Goal: Transaction & Acquisition: Subscribe to service/newsletter

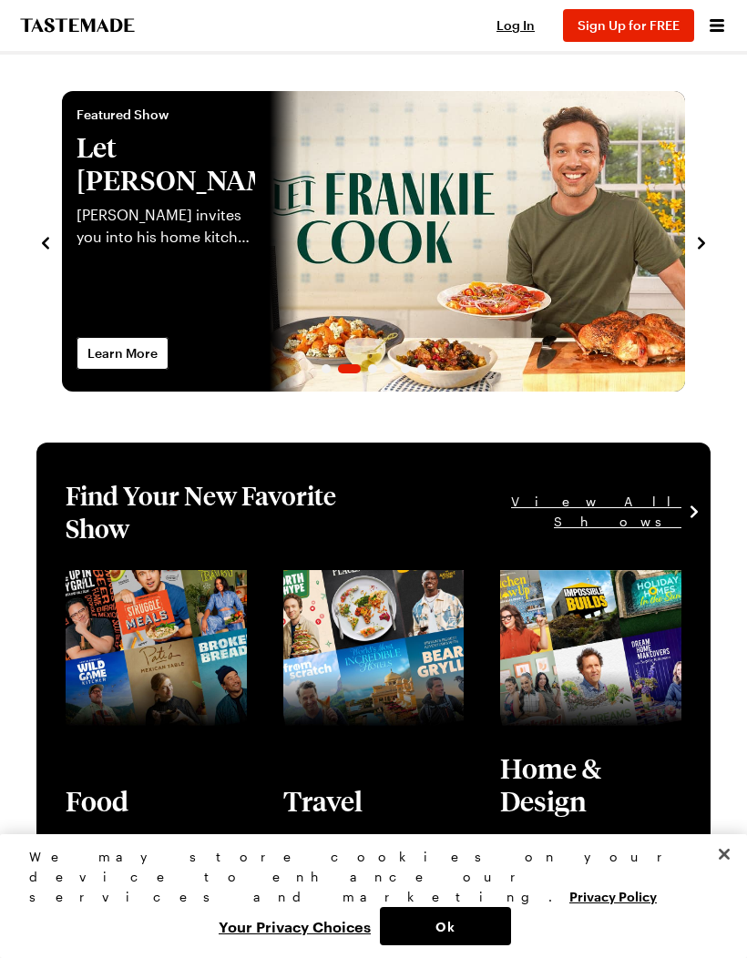
click at [716, 27] on icon "Open menu" at bounding box center [717, 26] width 22 height 22
click at [519, 31] on span "Log In" at bounding box center [515, 24] width 38 height 15
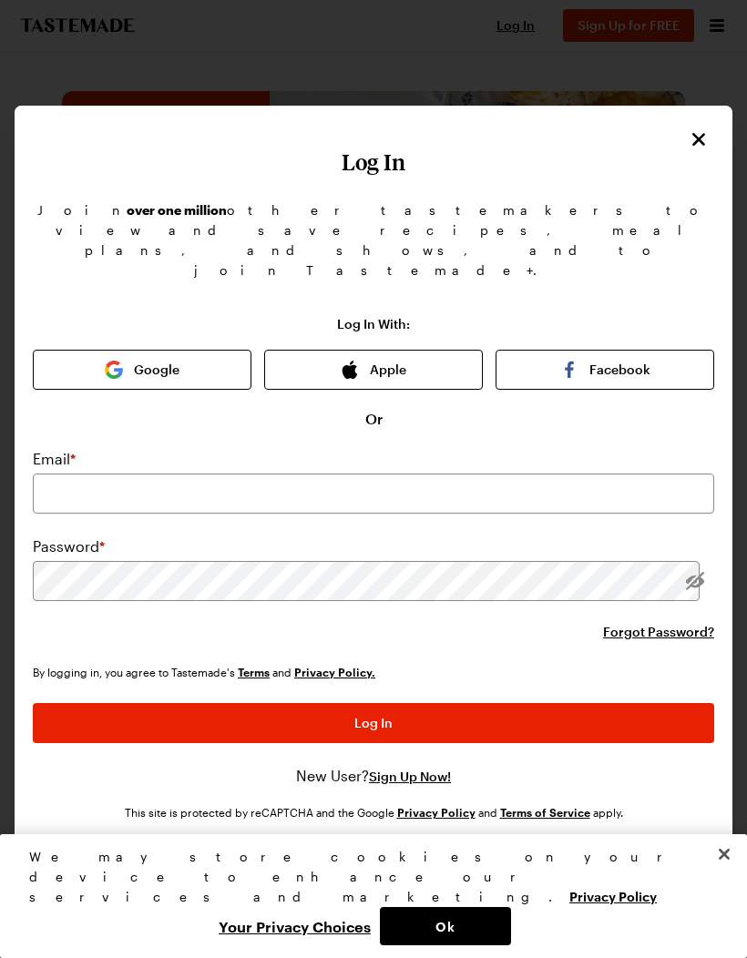
click at [419, 768] on span "Sign Up Now!" at bounding box center [410, 777] width 82 height 18
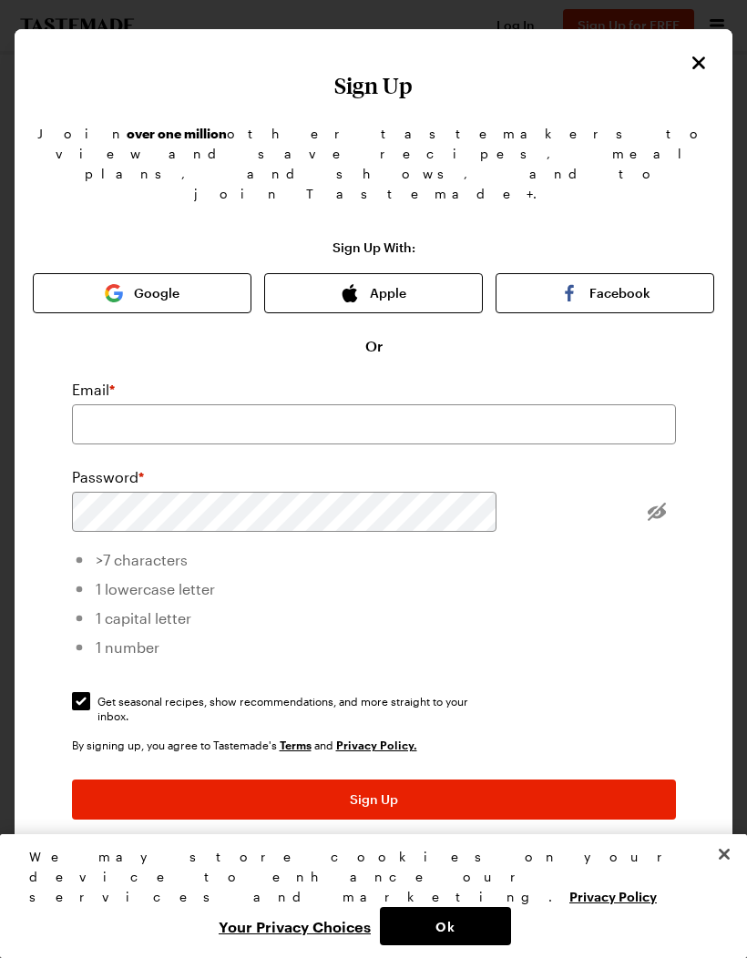
click at [701, 69] on icon "Close" at bounding box center [699, 63] width 22 height 22
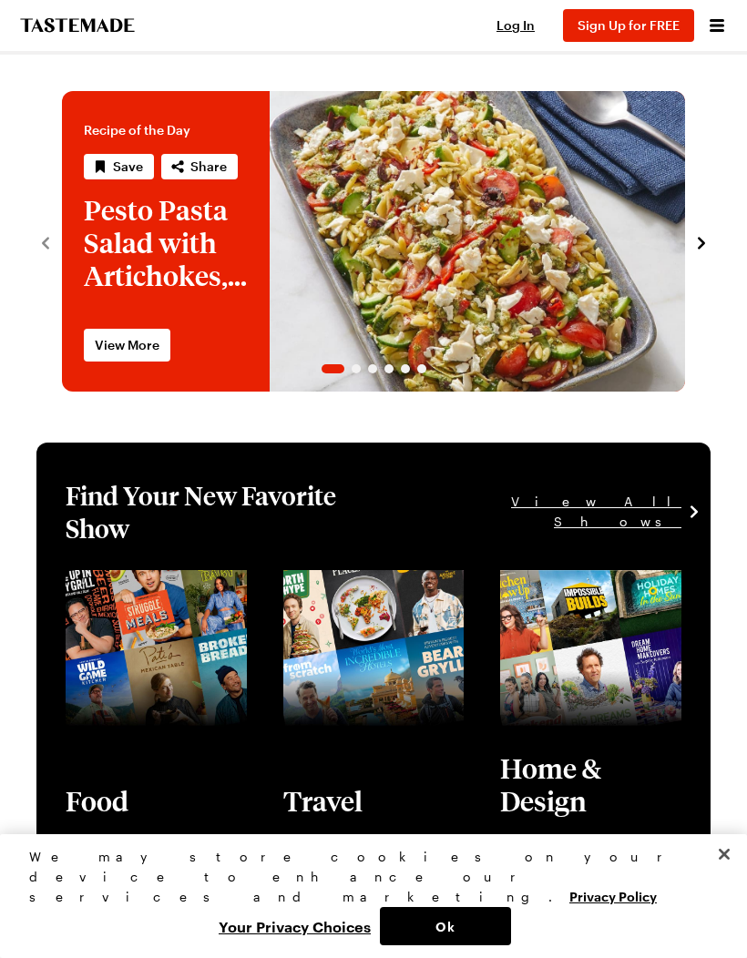
click at [650, 39] on button "Sign Up for FREE" at bounding box center [628, 25] width 131 height 33
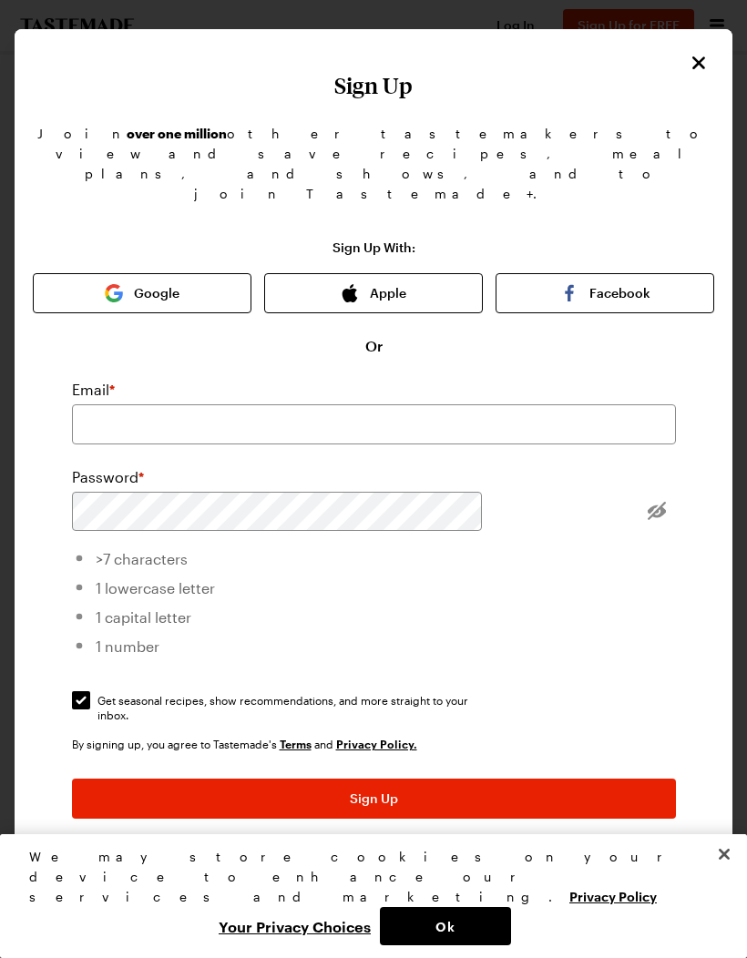
click at [617, 273] on button "Facebook" at bounding box center [605, 293] width 219 height 40
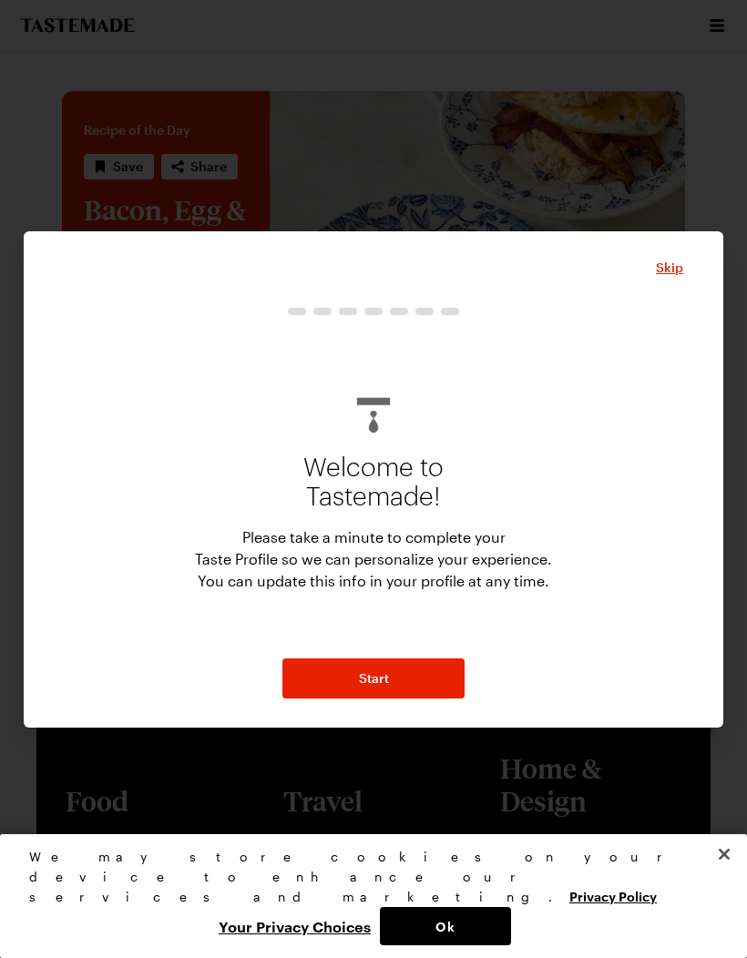
click at [430, 693] on button "Start" at bounding box center [373, 679] width 182 height 40
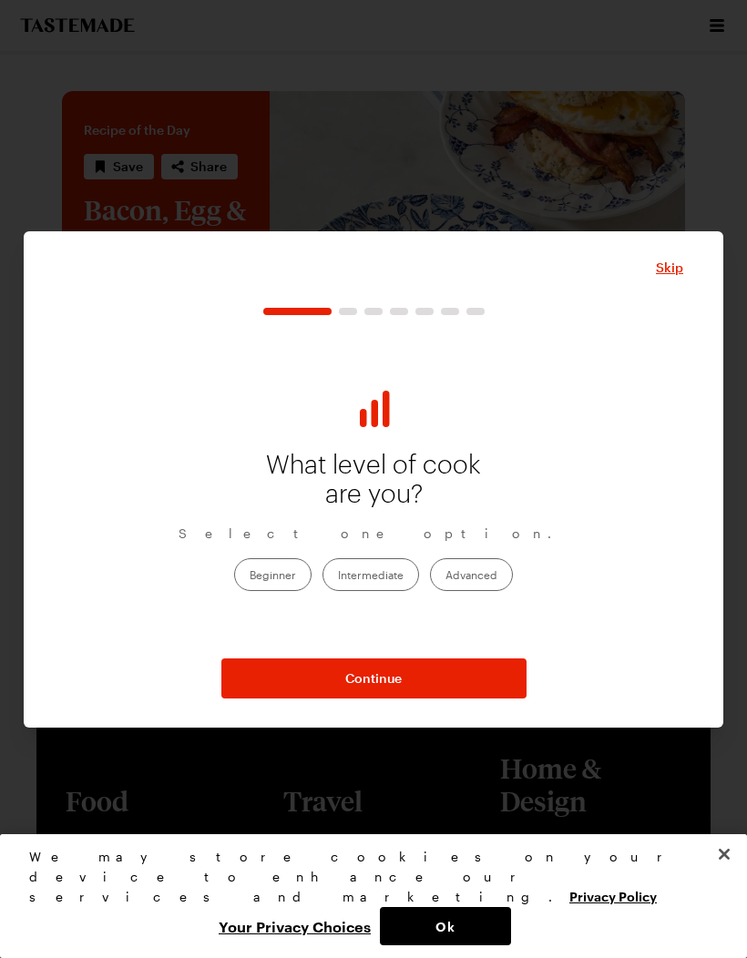
click at [282, 578] on label "Beginner" at bounding box center [272, 574] width 77 height 33
click at [250, 577] on input "Beginner" at bounding box center [250, 577] width 0 height 0
click at [401, 684] on span "Continue" at bounding box center [373, 679] width 56 height 18
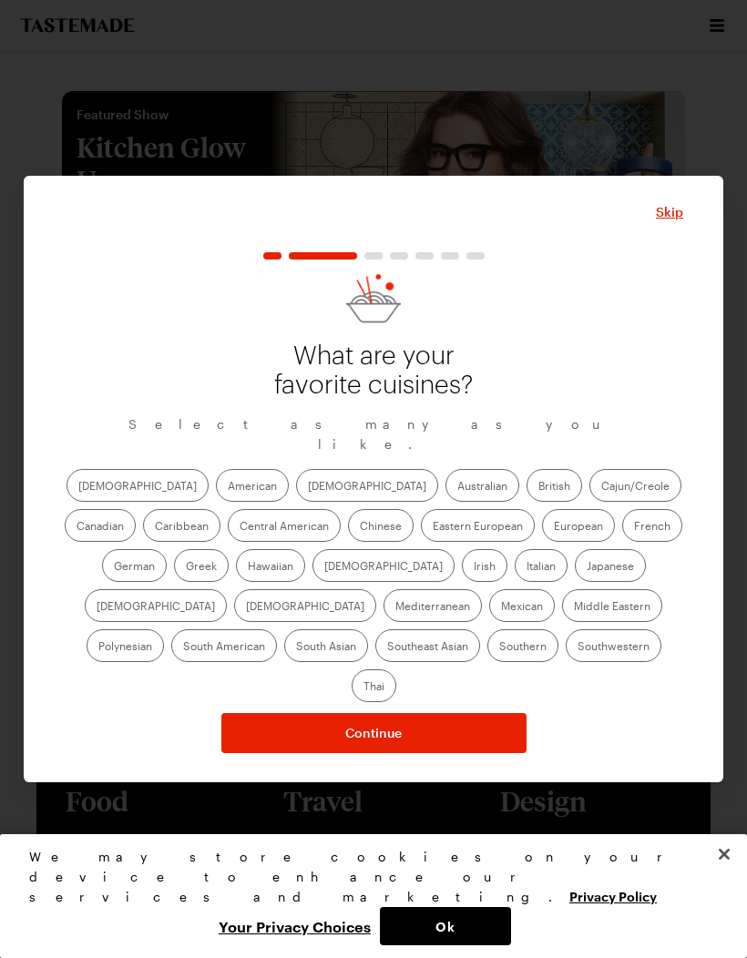
click at [216, 496] on label "American" at bounding box center [252, 485] width 73 height 33
click at [228, 487] on input "American" at bounding box center [228, 487] width 0 height 0
click at [515, 578] on label "Italian" at bounding box center [541, 565] width 53 height 33
click at [527, 568] on input "Italian" at bounding box center [527, 568] width 0 height 0
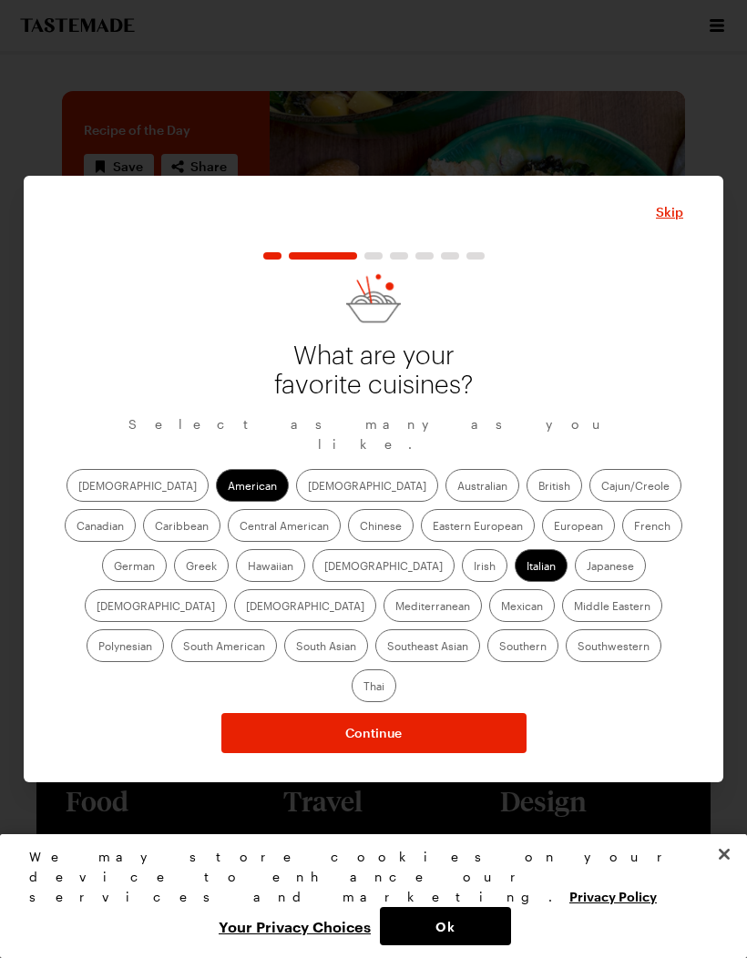
click at [589, 499] on label "Cajun/Creole" at bounding box center [635, 485] width 92 height 33
click at [601, 487] on input "Cajun/Creole" at bounding box center [601, 487] width 0 height 0
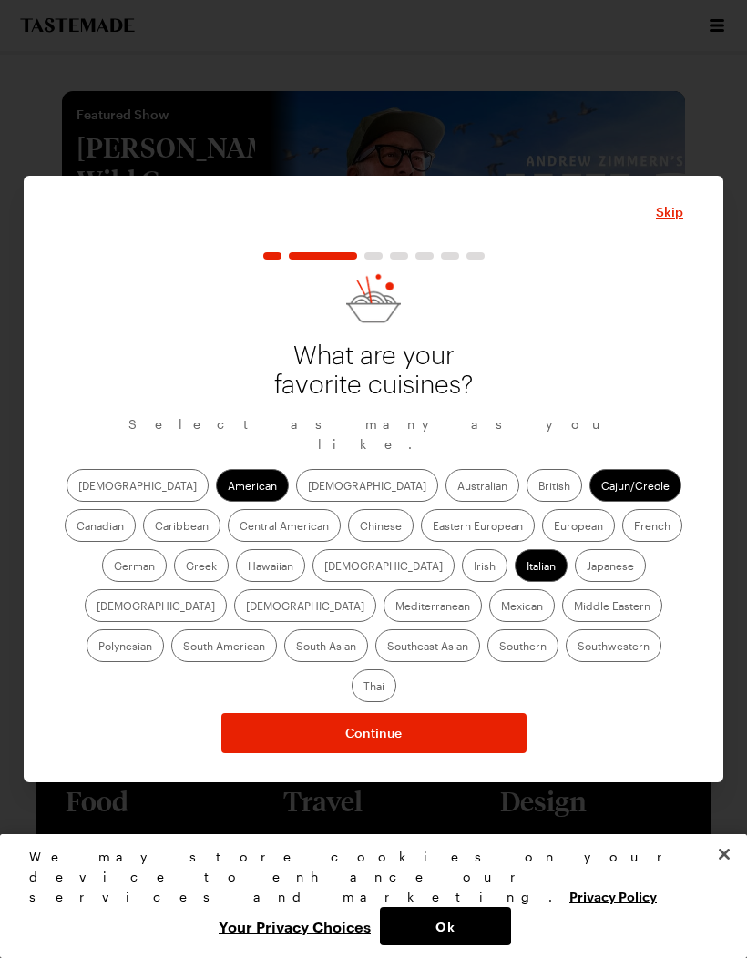
click at [487, 657] on label "Southern" at bounding box center [522, 645] width 71 height 33
click at [499, 648] on input "Southern" at bounding box center [499, 648] width 0 height 0
click at [489, 619] on label "Mexican" at bounding box center [522, 605] width 66 height 33
click at [501, 608] on input "Mexican" at bounding box center [501, 608] width 0 height 0
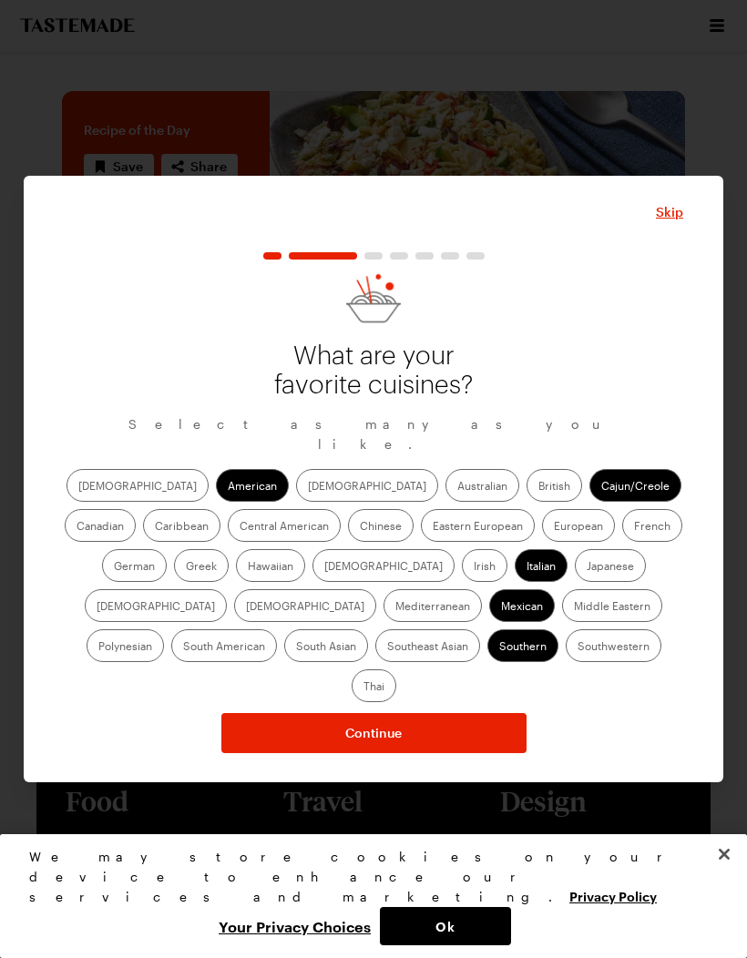
click at [440, 713] on button "Continue" at bounding box center [373, 733] width 305 height 40
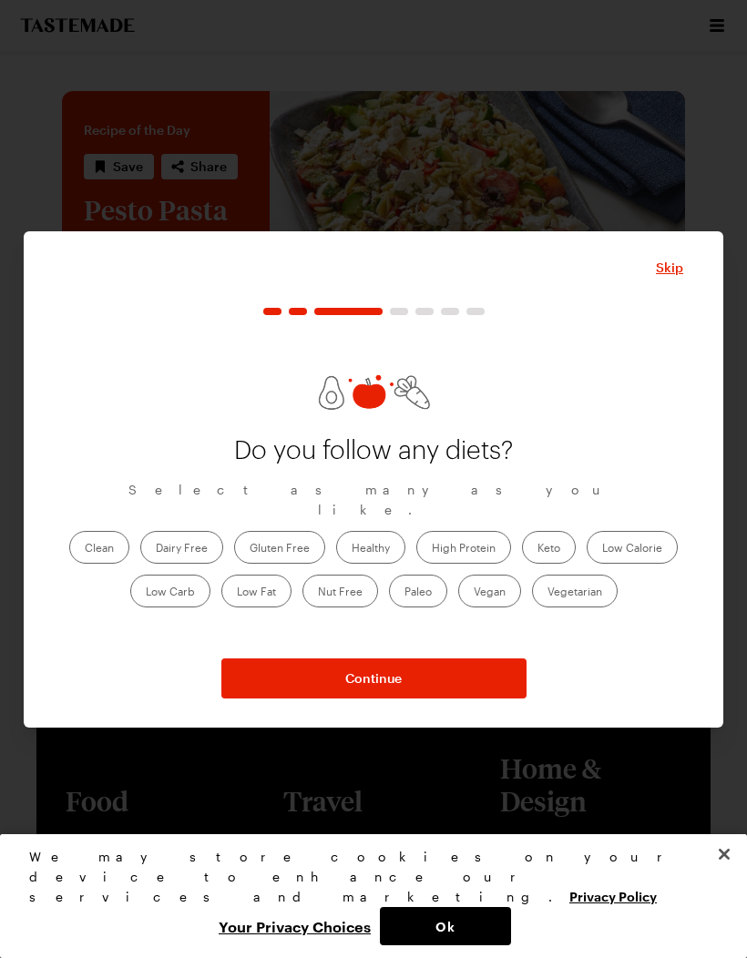
click at [404, 680] on button "Continue" at bounding box center [373, 679] width 305 height 40
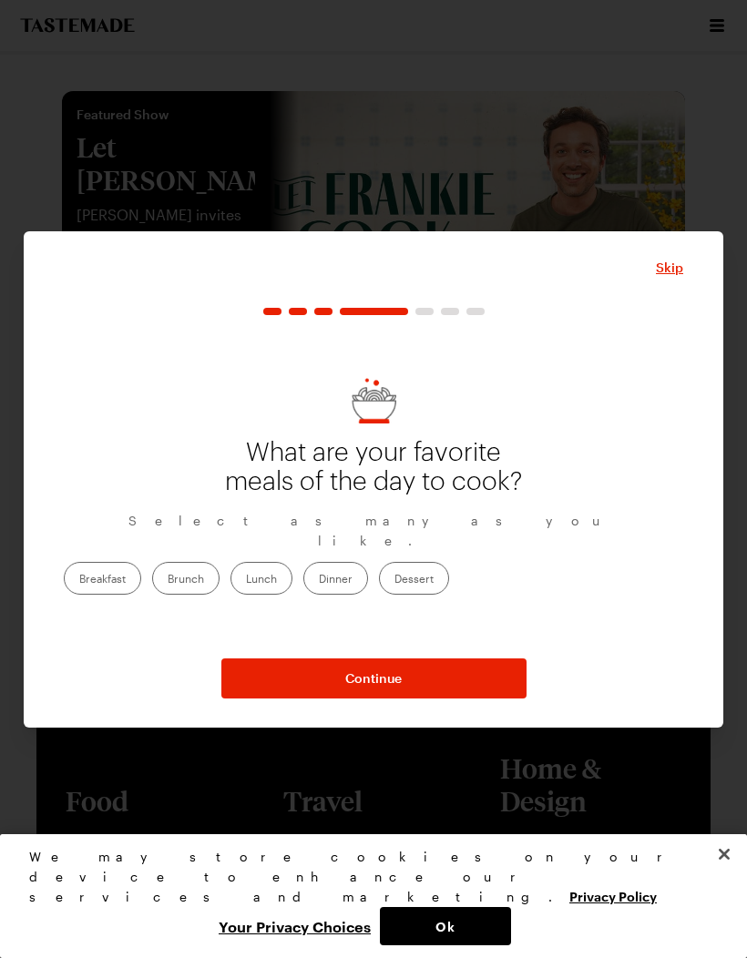
click at [220, 570] on label "Brunch" at bounding box center [185, 578] width 67 height 33
click at [168, 580] on input "Brunch" at bounding box center [168, 580] width 0 height 0
click at [368, 567] on label "Dinner" at bounding box center [335, 578] width 65 height 33
click at [319, 580] on input "Dinner" at bounding box center [319, 580] width 0 height 0
click at [449, 562] on label "Dessert" at bounding box center [414, 578] width 70 height 33
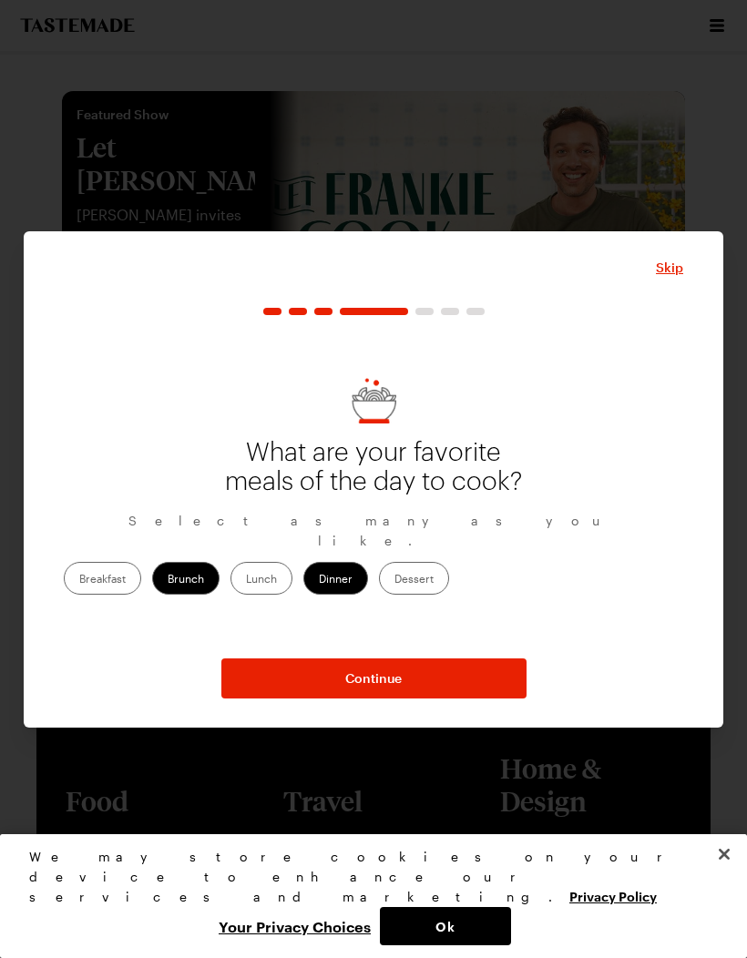
click at [394, 580] on input "Dessert" at bounding box center [394, 580] width 0 height 0
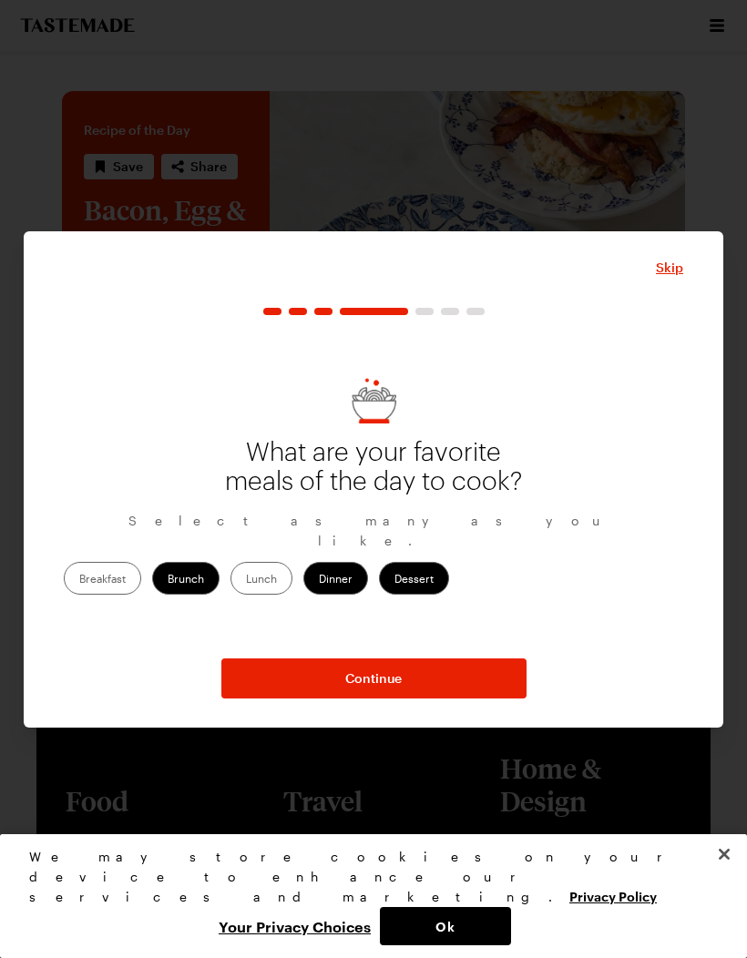
click at [431, 691] on button "Continue" at bounding box center [373, 679] width 305 height 40
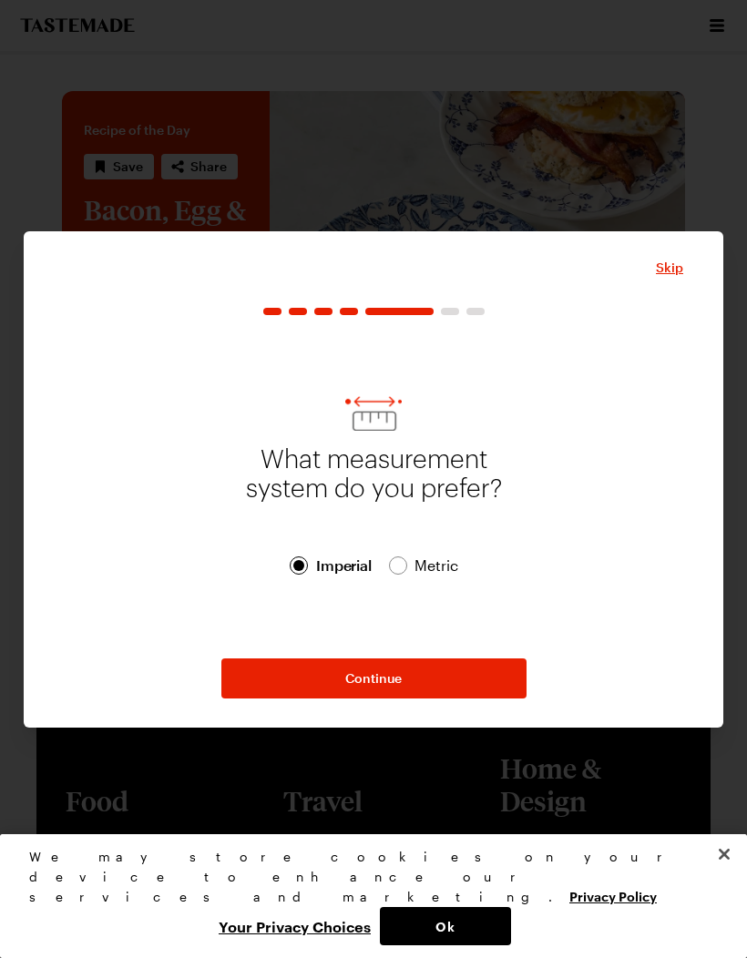
click at [409, 571] on span "Metric Metric" at bounding box center [423, 566] width 68 height 22
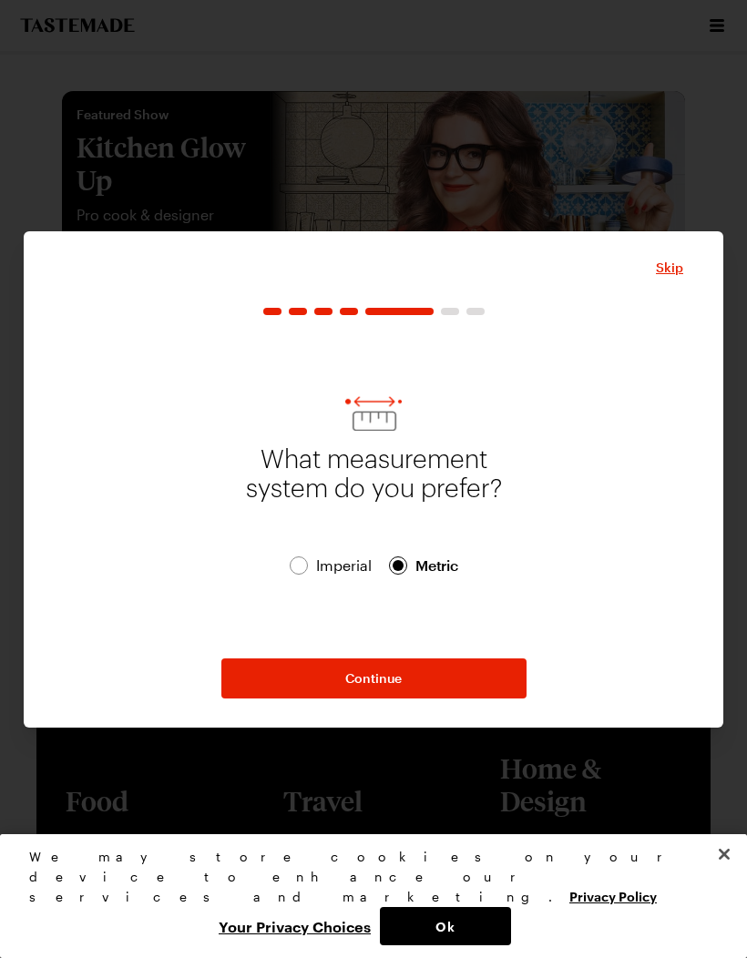
click at [430, 692] on button "Continue" at bounding box center [373, 679] width 305 height 40
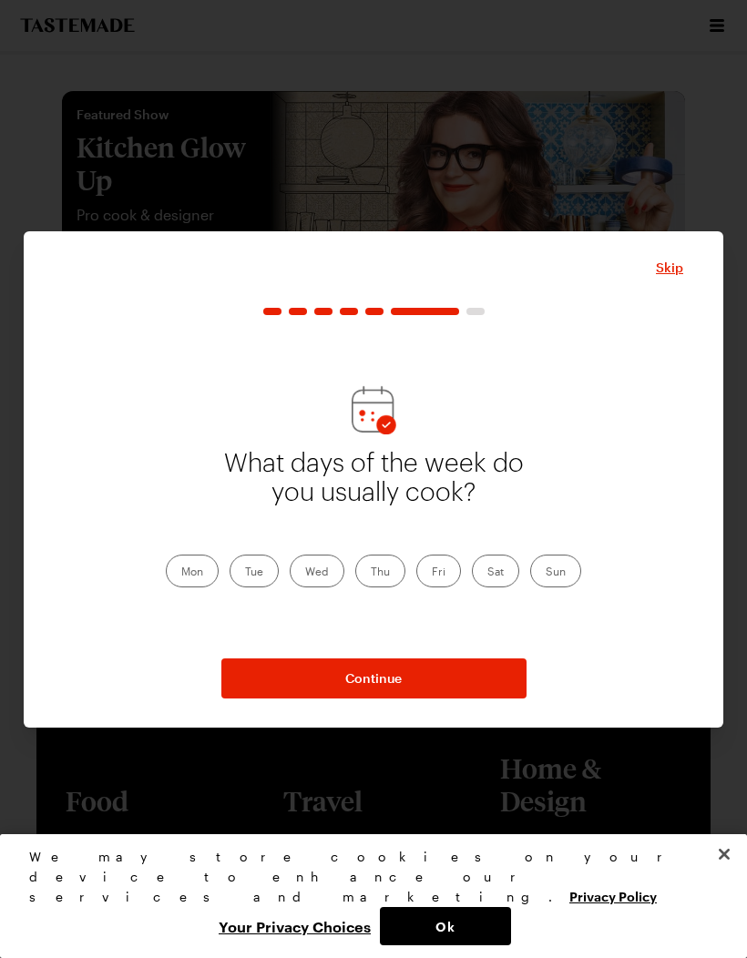
click at [440, 581] on label "Fri" at bounding box center [438, 571] width 45 height 33
click at [432, 573] on input "Fri" at bounding box center [432, 573] width 0 height 0
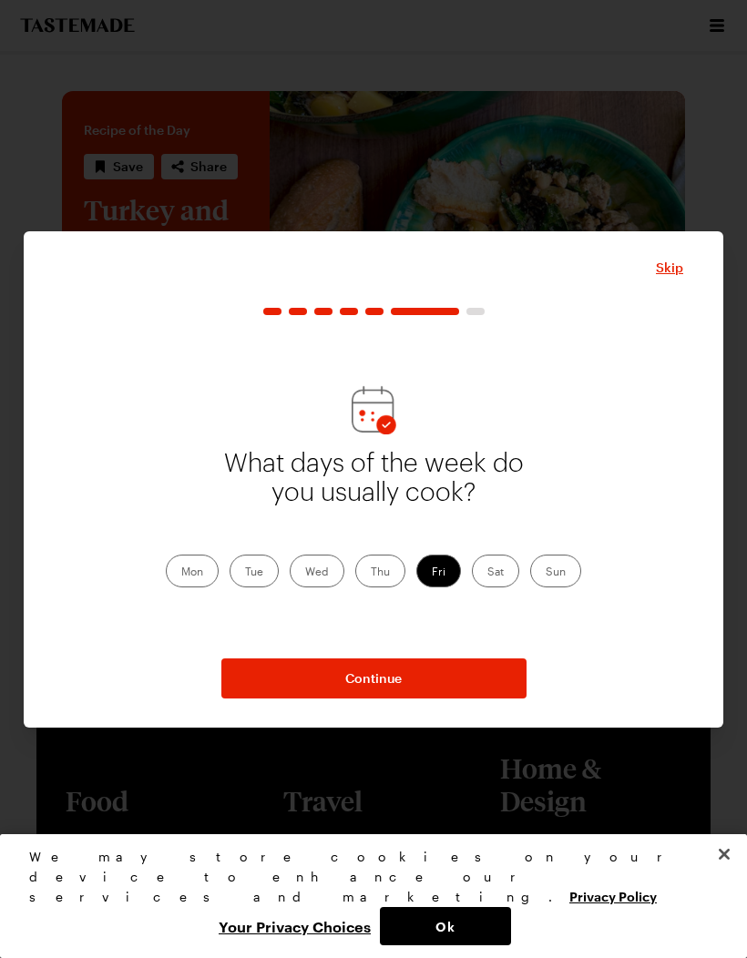
click at [503, 571] on label "Sat" at bounding box center [495, 571] width 47 height 33
click at [487, 573] on input "Sat" at bounding box center [487, 573] width 0 height 0
click at [554, 564] on label "Sun" at bounding box center [555, 571] width 51 height 33
click at [546, 573] on input "Sun" at bounding box center [546, 573] width 0 height 0
click at [433, 688] on button "Continue" at bounding box center [373, 679] width 305 height 40
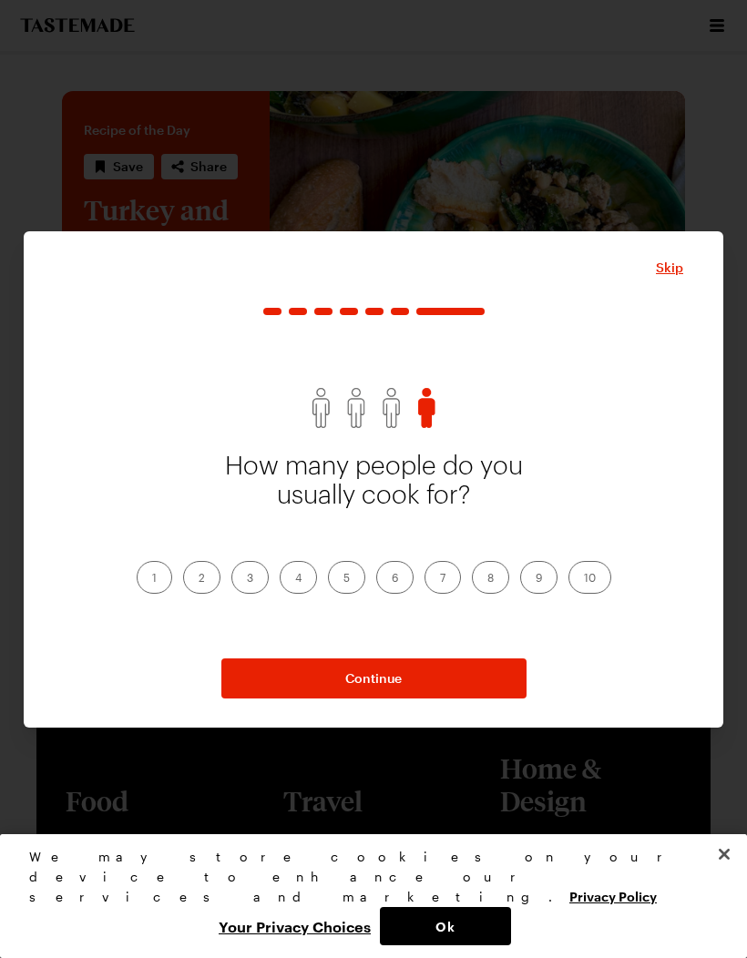
click at [306, 577] on label "4" at bounding box center [298, 577] width 37 height 33
click at [295, 579] on input "4" at bounding box center [295, 579] width 0 height 0
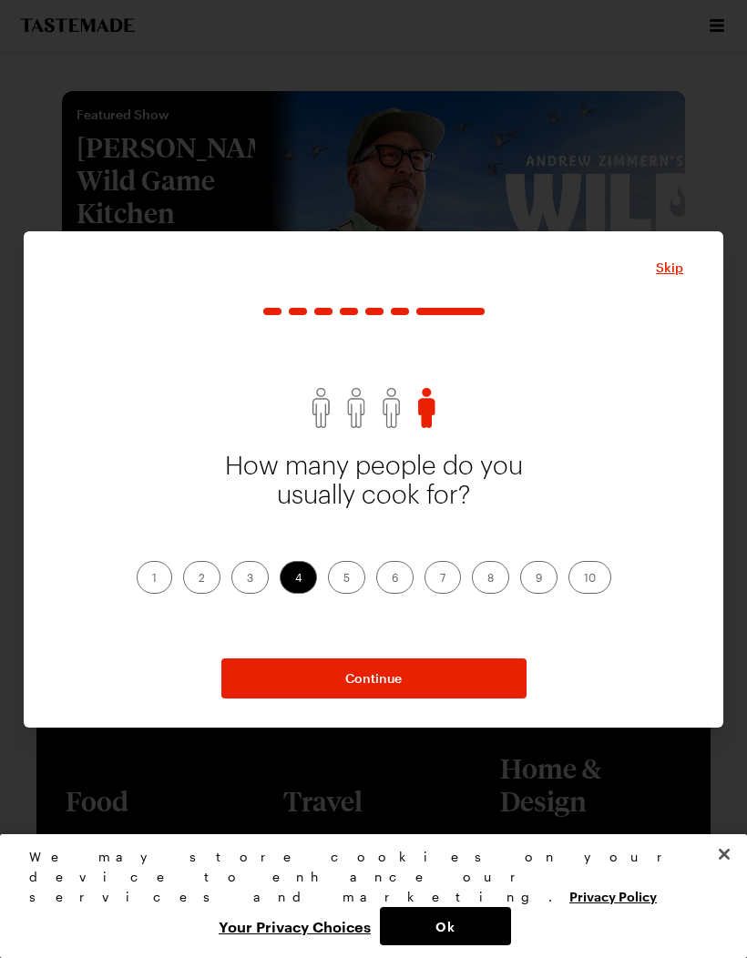
click at [430, 684] on button "Continue" at bounding box center [373, 679] width 305 height 40
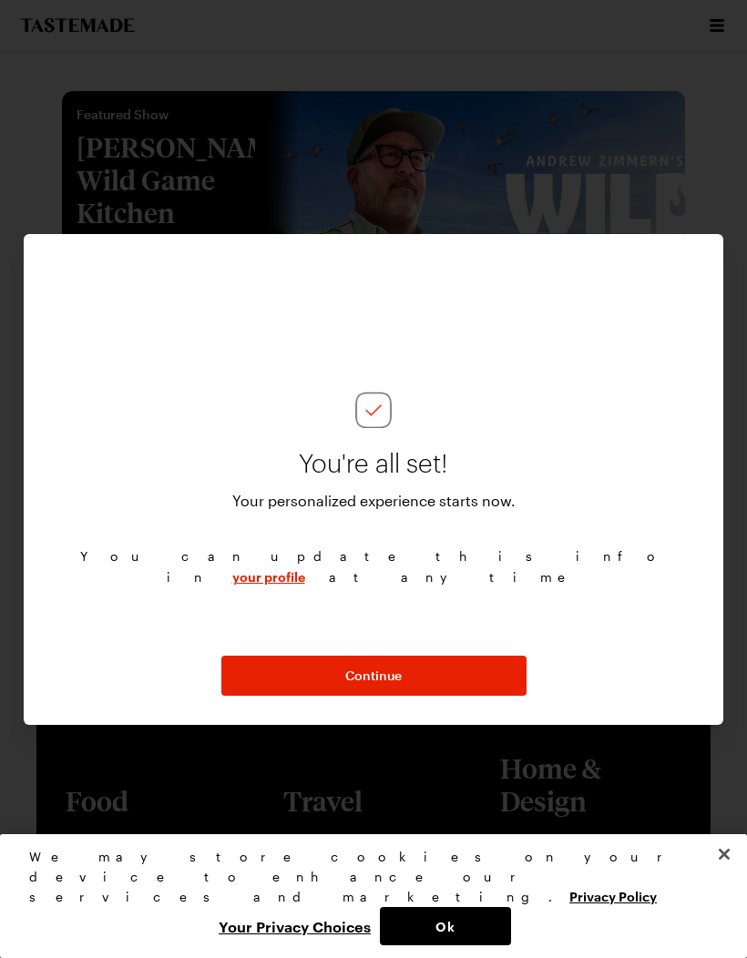
click at [417, 692] on button "Continue" at bounding box center [373, 676] width 305 height 40
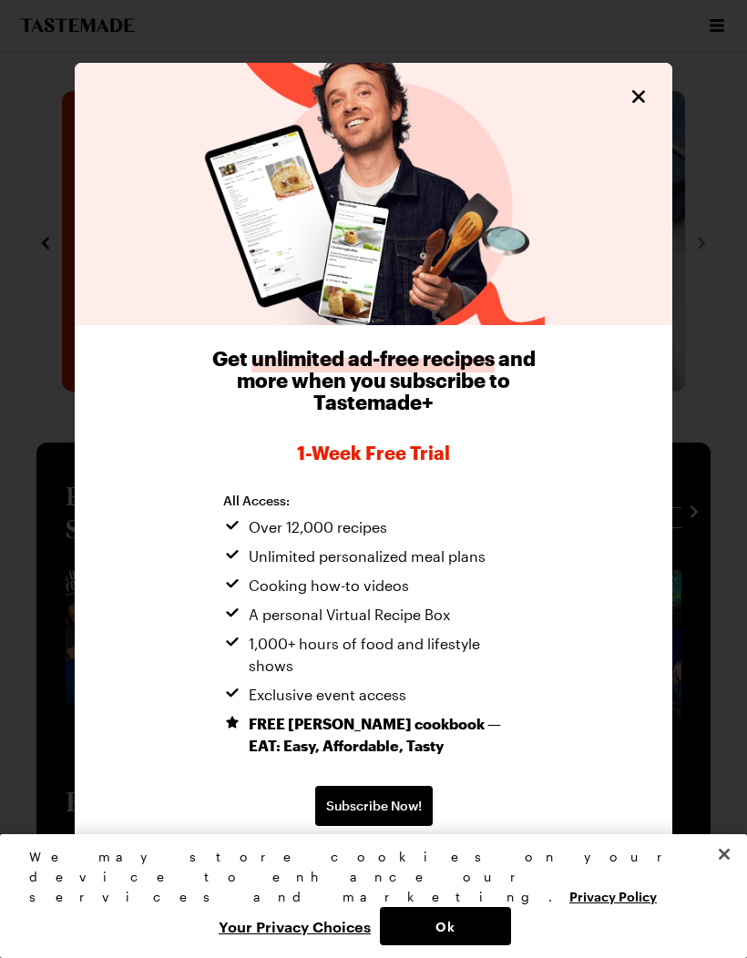
click at [391, 856] on span "Continue without subscribing" at bounding box center [374, 864] width 186 height 18
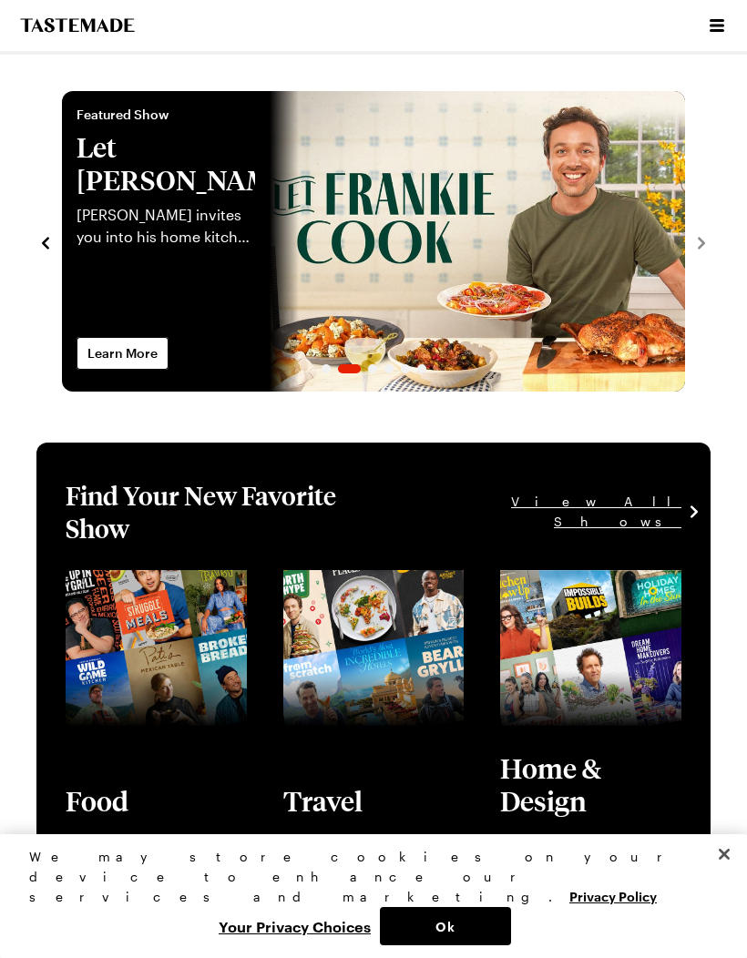
click at [449, 925] on button "Ok" at bounding box center [445, 926] width 131 height 38
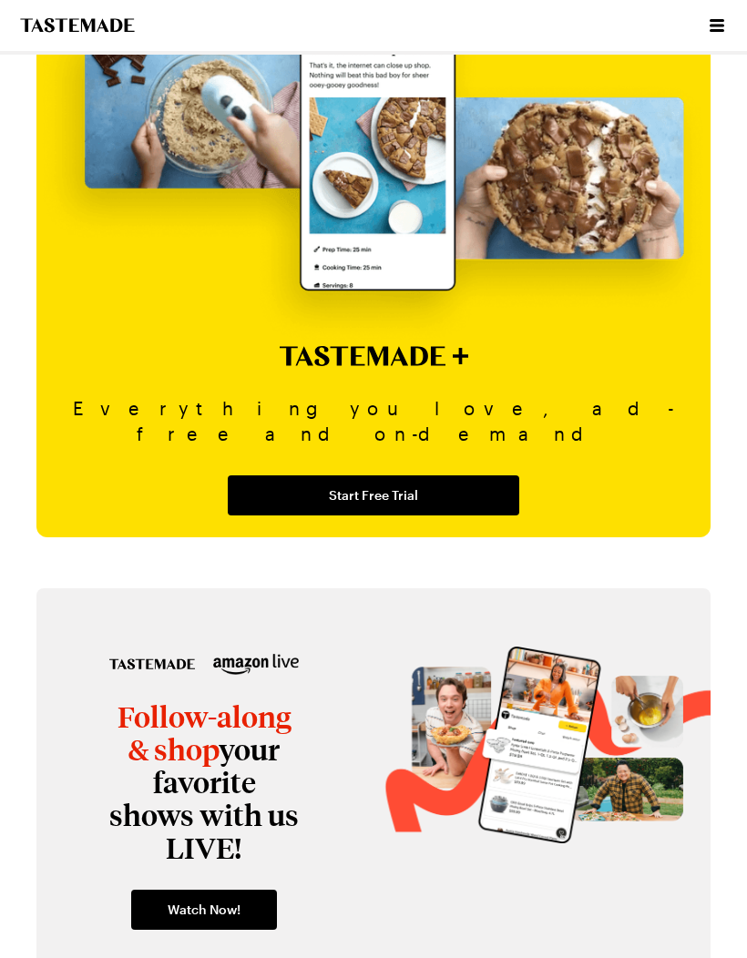
scroll to position [2094, 0]
